Goal: Transaction & Acquisition: Obtain resource

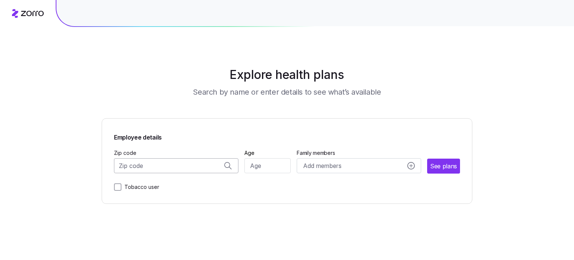
click at [159, 168] on input "Zip code" at bounding box center [176, 165] width 124 height 15
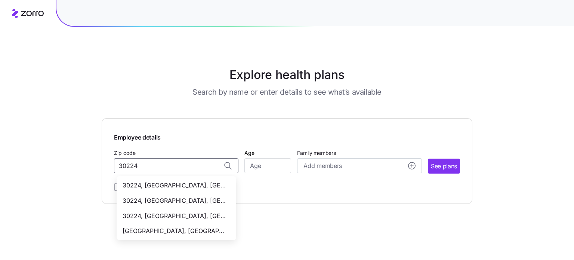
drag, startPoint x: 141, startPoint y: 186, endPoint x: 156, endPoint y: 180, distance: 15.8
click at [141, 185] on span "30224, [GEOGRAPHIC_DATA], [GEOGRAPHIC_DATA]" at bounding box center [175, 185] width 105 height 9
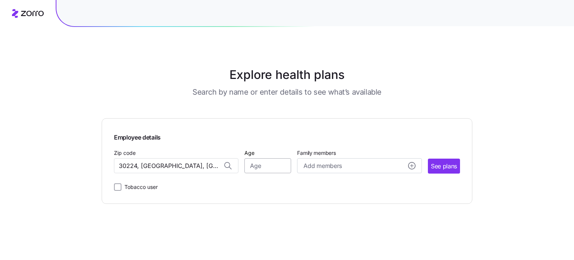
type input "30224, [GEOGRAPHIC_DATA], [GEOGRAPHIC_DATA]"
click at [268, 164] on input "Age" at bounding box center [267, 165] width 47 height 15
drag, startPoint x: 259, startPoint y: 164, endPoint x: 231, endPoint y: 170, distance: 28.2
click at [231, 170] on div "Zip code 30224, [GEOGRAPHIC_DATA], [GEOGRAPHIC_DATA] Age [DEMOGRAPHIC_DATA] Fam…" at bounding box center [287, 160] width 346 height 25
type input "55"
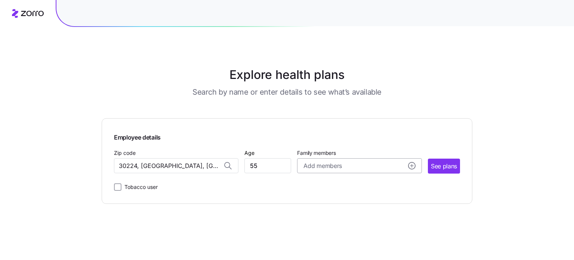
click at [409, 164] on circle "add icon" at bounding box center [412, 165] width 7 height 7
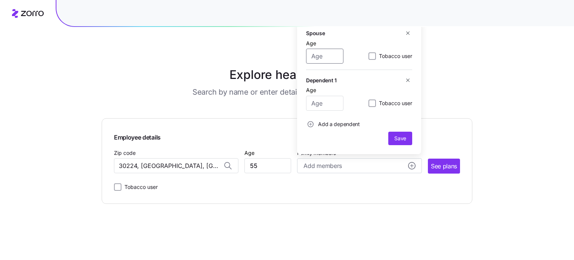
drag, startPoint x: 337, startPoint y: 55, endPoint x: 320, endPoint y: 53, distance: 16.9
click at [320, 53] on input "Age" at bounding box center [324, 56] width 37 height 15
type input "60"
click at [403, 137] on span "Save" at bounding box center [400, 138] width 12 height 7
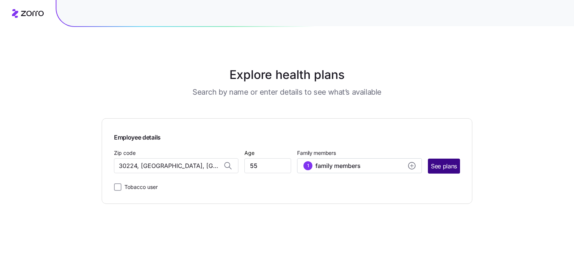
click at [438, 164] on span "See plans" at bounding box center [444, 165] width 26 height 9
click at [186, 163] on input "Zip code" at bounding box center [176, 165] width 124 height 15
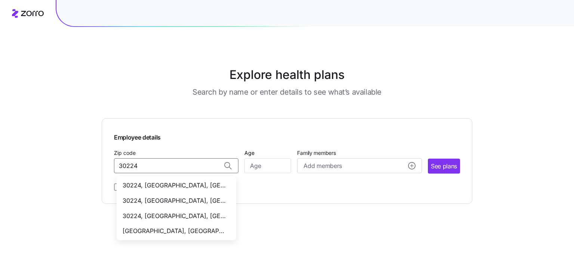
click at [182, 187] on span "30224, [GEOGRAPHIC_DATA], [GEOGRAPHIC_DATA]" at bounding box center [175, 185] width 105 height 9
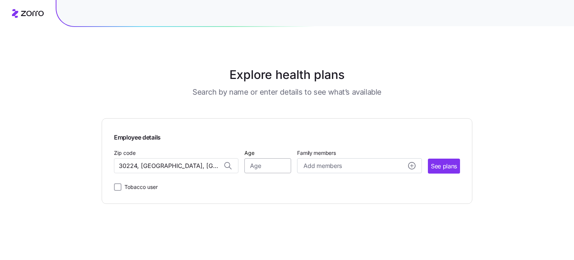
type input "30224, [GEOGRAPHIC_DATA], [GEOGRAPHIC_DATA]"
click at [257, 168] on input "Age" at bounding box center [267, 165] width 47 height 15
type input "55"
click at [444, 164] on span "See plans" at bounding box center [444, 165] width 26 height 9
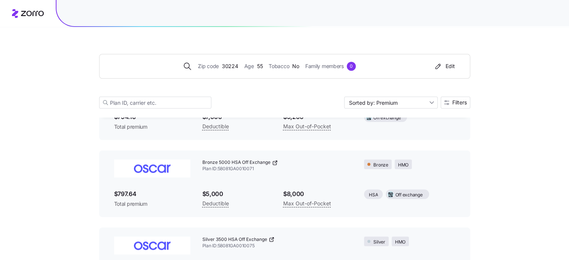
scroll to position [785, 0]
